Goal: Task Accomplishment & Management: Manage account settings

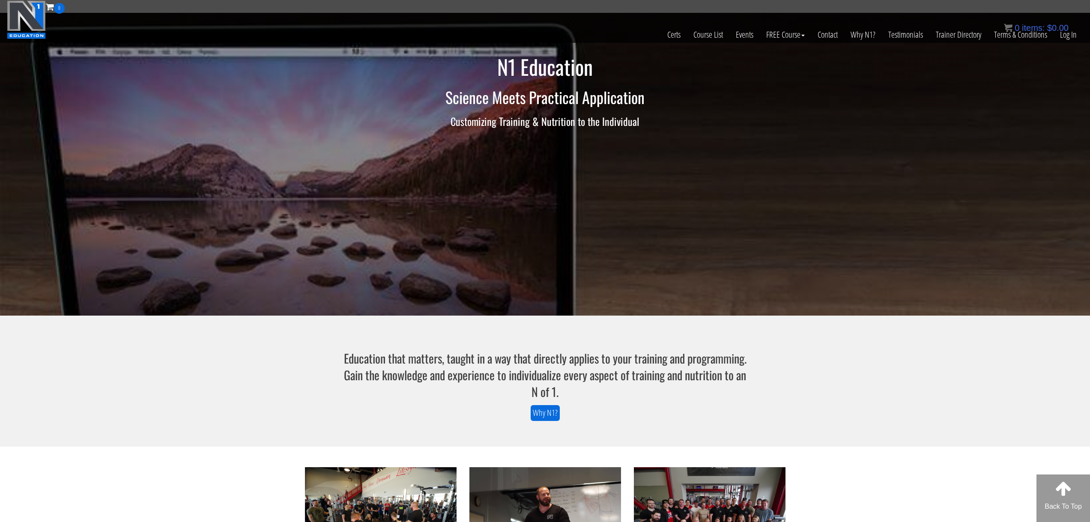
click at [1062, 33] on div "0 items: $ 0.00" at bounding box center [1035, 27] width 65 height 13
click at [1056, 43] on link "Log In" at bounding box center [1068, 35] width 30 height 42
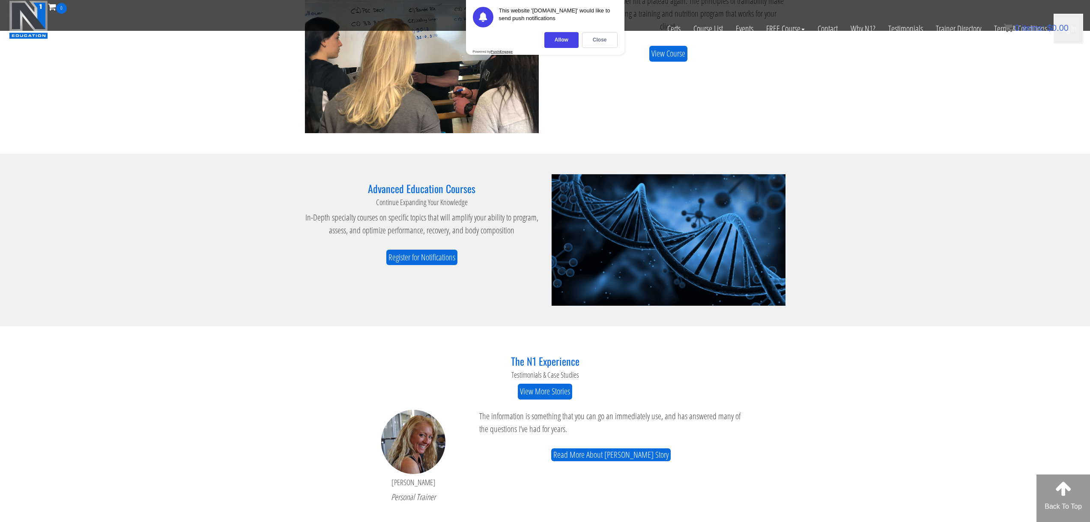
scroll to position [942, 0]
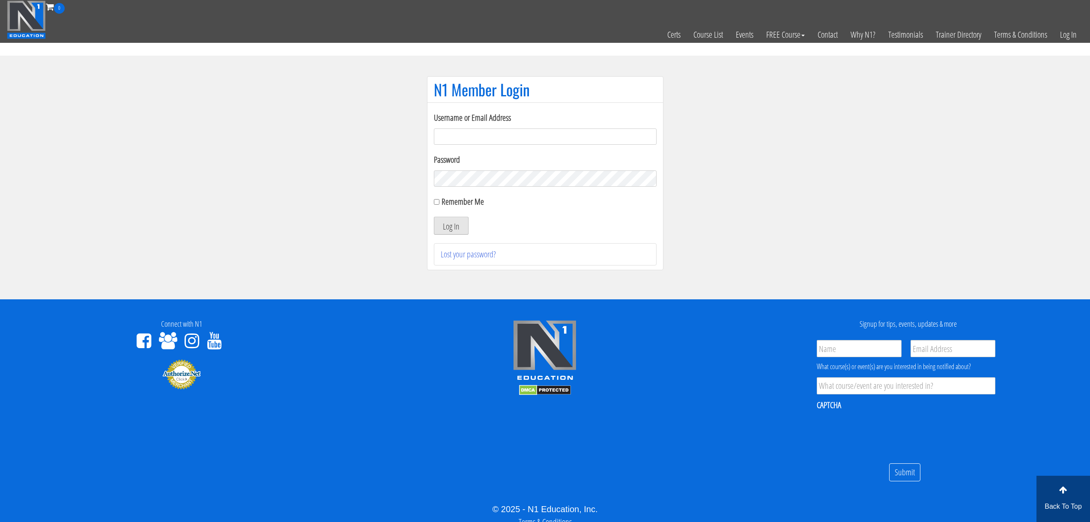
type input "wicker6420@me.com"
click at [450, 226] on button "Log In" at bounding box center [451, 226] width 35 height 18
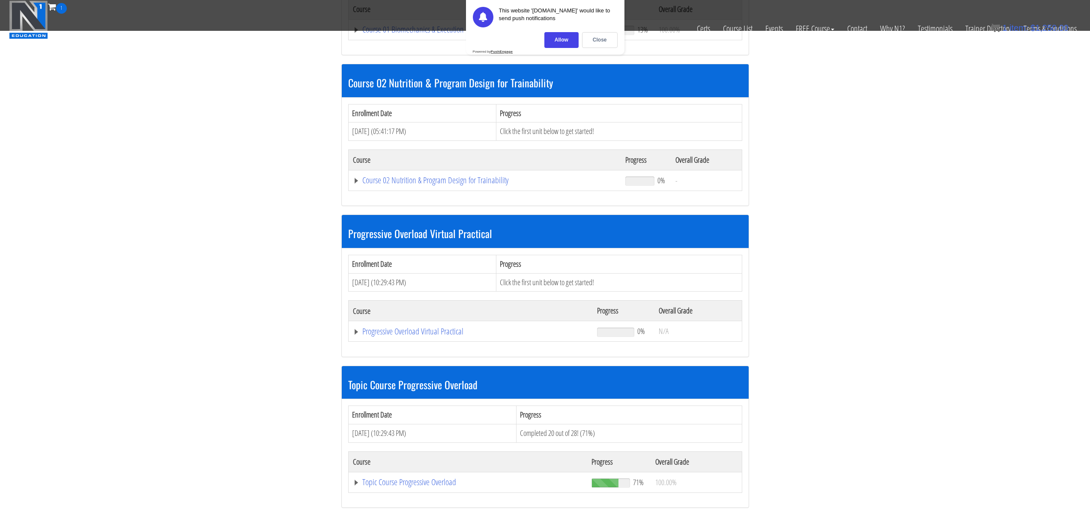
scroll to position [385, 0]
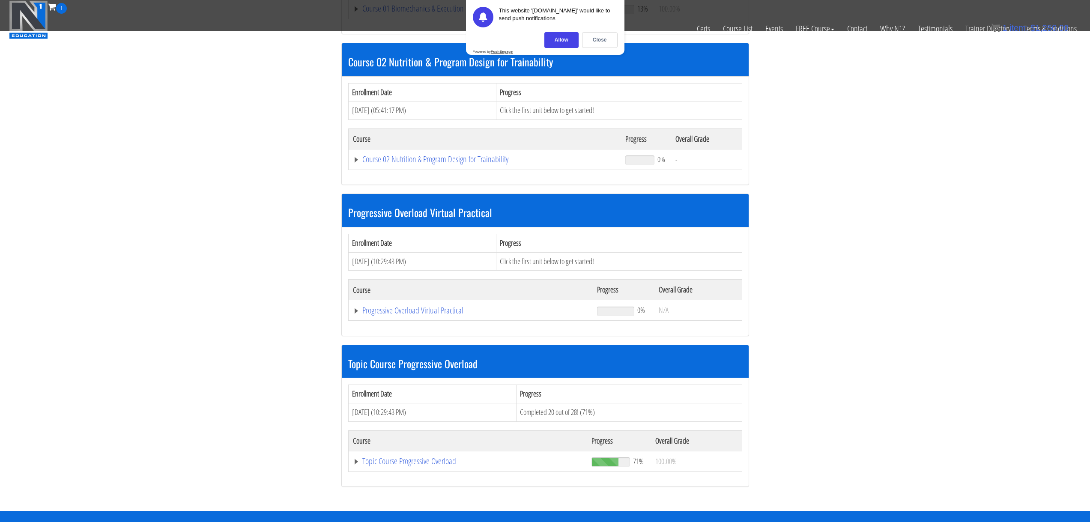
click at [0, 36] on section "Biomechanics Continued Education Enrollment Date Progress [DATE] (01:27:02 PM) …" at bounding box center [545, 118] width 1090 height 785
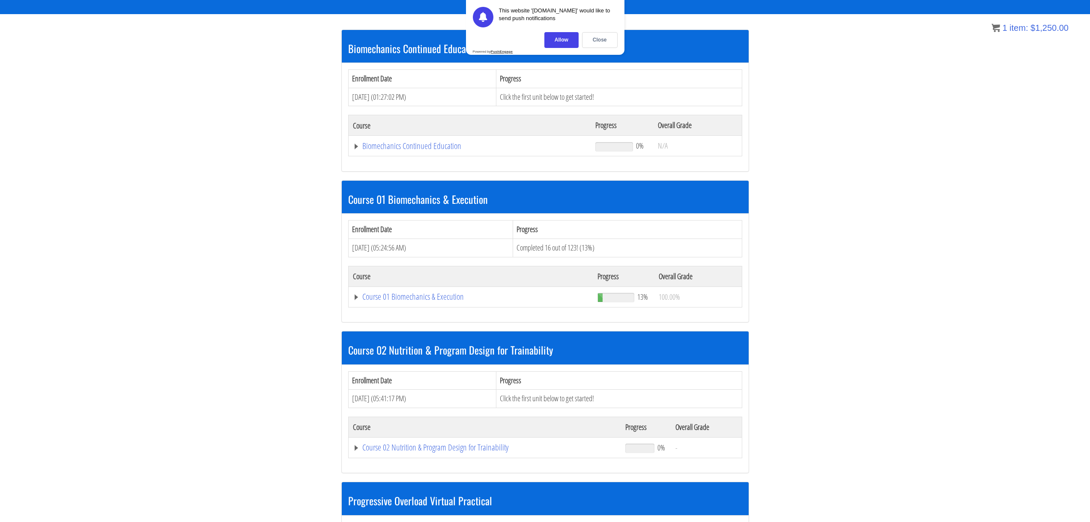
scroll to position [140, 0]
